Goal: Transaction & Acquisition: Purchase product/service

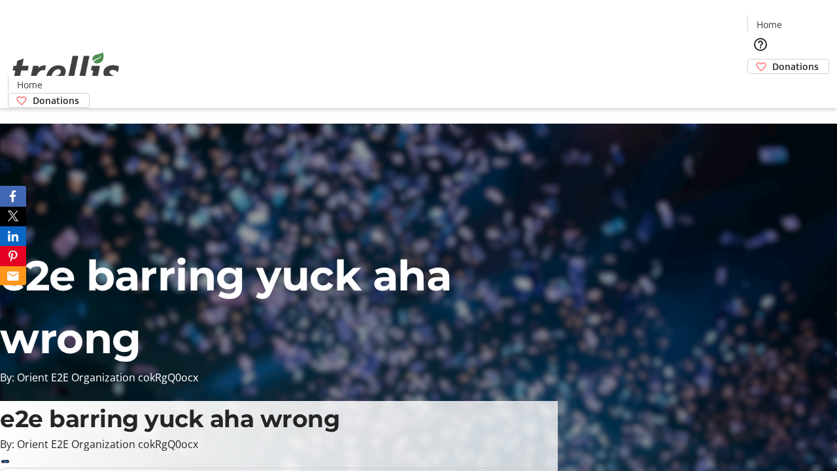
click at [772, 59] on span "Donations" at bounding box center [795, 66] width 46 height 14
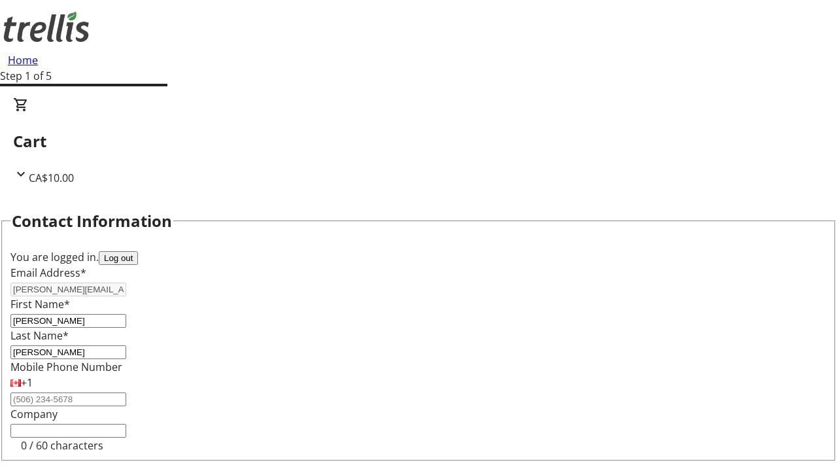
select select "CA"
